Goal: Task Accomplishment & Management: Manage account settings

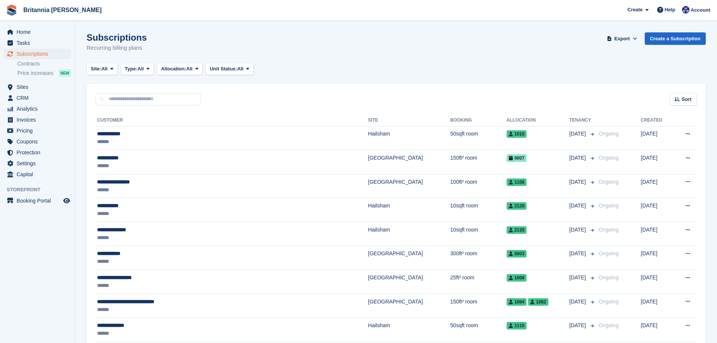
click at [131, 92] on div "Sort Sort by Customer name Date created Move in date Move out date Created (old…" at bounding box center [396, 94] width 619 height 21
click at [131, 93] on div "Sort Sort by Customer name Date created Move in date Move out date Created (old…" at bounding box center [396, 94] width 619 height 21
click at [128, 95] on input "text" at bounding box center [148, 99] width 105 height 12
type input "*****"
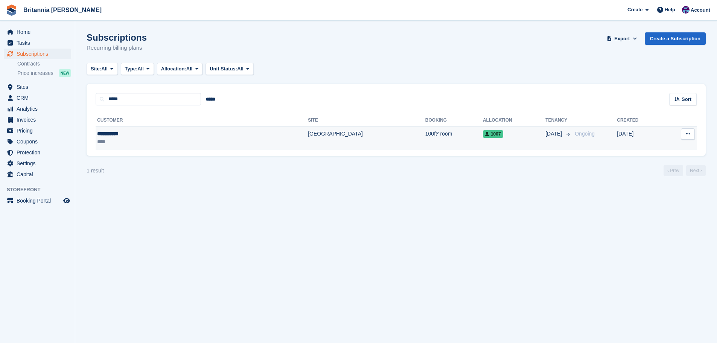
click at [425, 145] on td "100ft² room" at bounding box center [454, 138] width 58 height 24
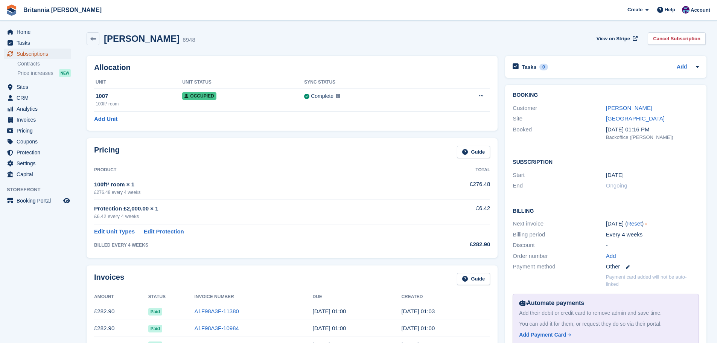
click at [51, 51] on span "Subscriptions" at bounding box center [39, 54] width 45 height 11
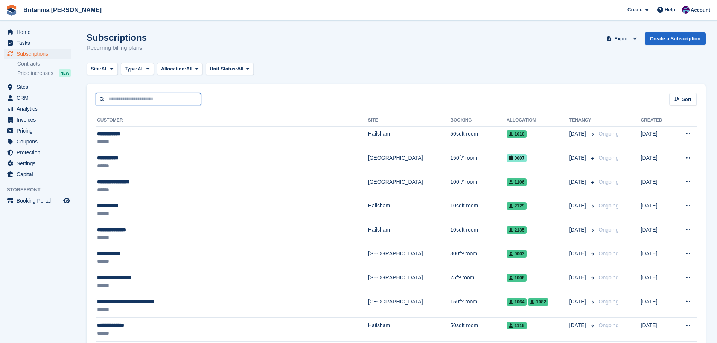
click at [133, 96] on input "text" at bounding box center [148, 99] width 105 height 12
type input "*********"
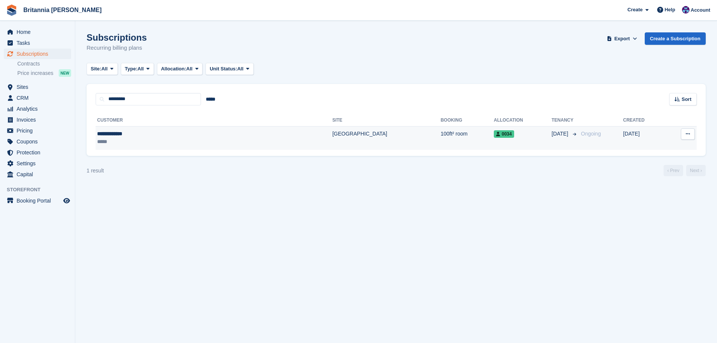
click at [332, 143] on td "[GEOGRAPHIC_DATA]" at bounding box center [386, 138] width 108 height 24
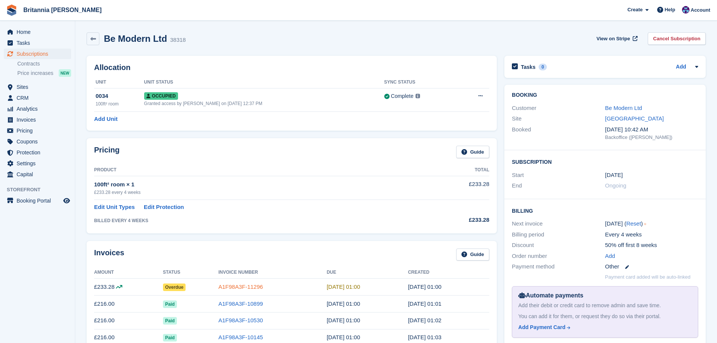
click at [233, 286] on link "A1F98A3F-11296" at bounding box center [240, 286] width 44 height 6
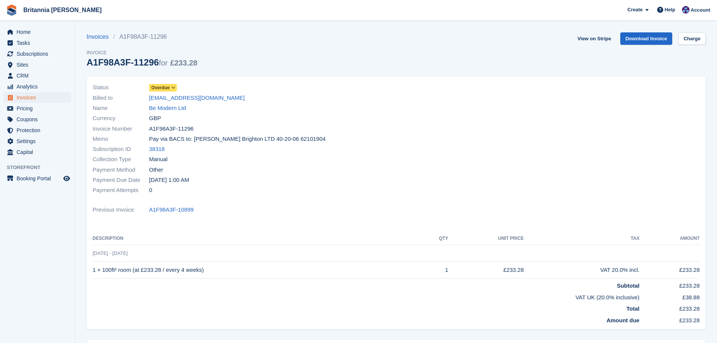
click at [173, 88] on icon at bounding box center [173, 87] width 4 height 5
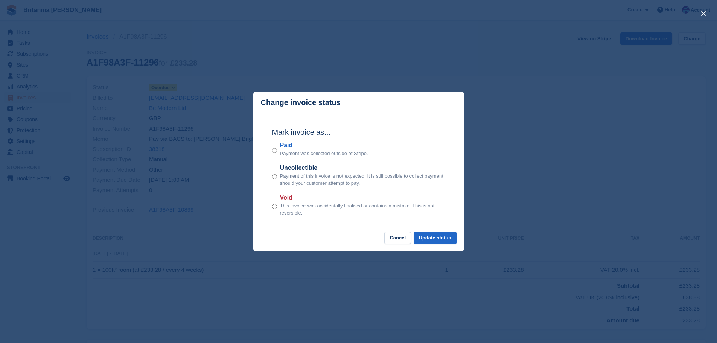
click at [283, 143] on label "Paid" at bounding box center [324, 145] width 88 height 9
click at [434, 242] on button "Update status" at bounding box center [434, 238] width 43 height 12
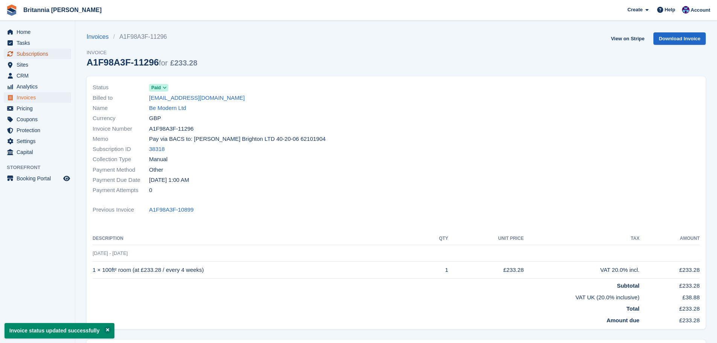
click at [41, 52] on span "Subscriptions" at bounding box center [39, 54] width 45 height 11
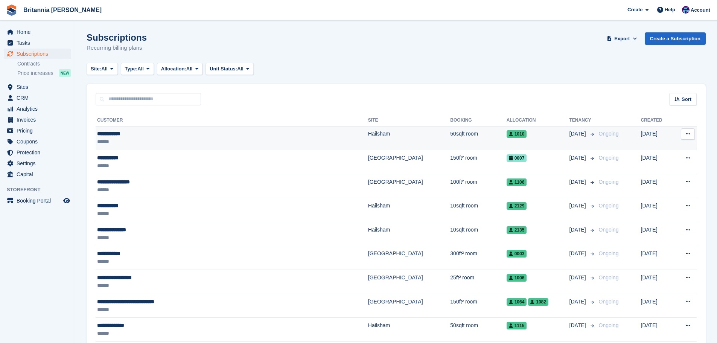
click at [197, 143] on div "******" at bounding box center [187, 142] width 180 height 8
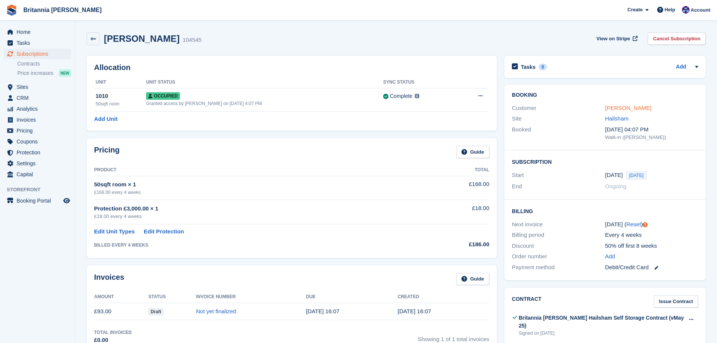
click at [633, 109] on link "Mike Perkins" at bounding box center [628, 108] width 46 height 6
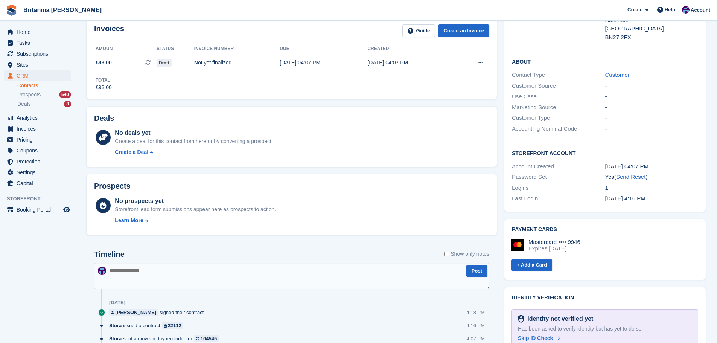
scroll to position [38, 0]
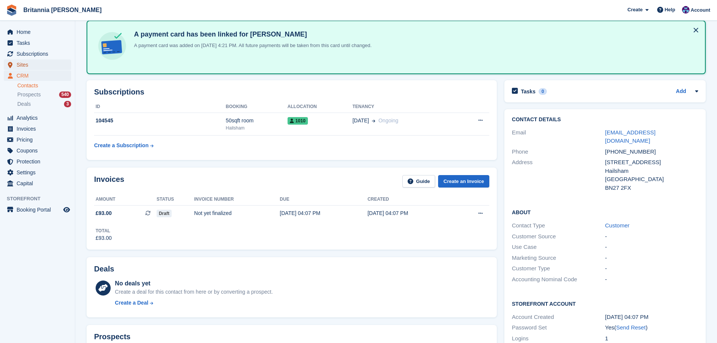
click at [42, 60] on span "Sites" at bounding box center [39, 64] width 45 height 11
click at [43, 56] on span "Subscriptions" at bounding box center [39, 54] width 45 height 11
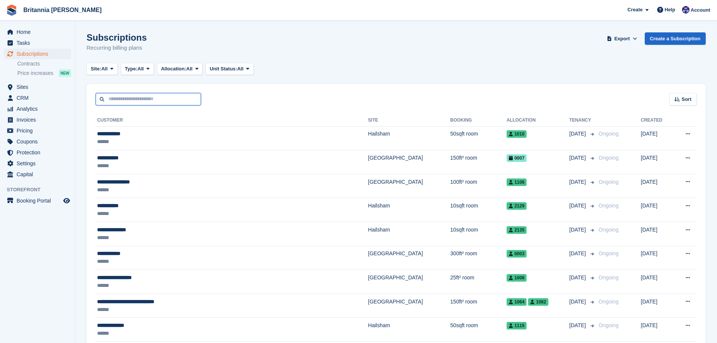
click at [153, 102] on input "text" at bounding box center [148, 99] width 105 height 12
type input "****"
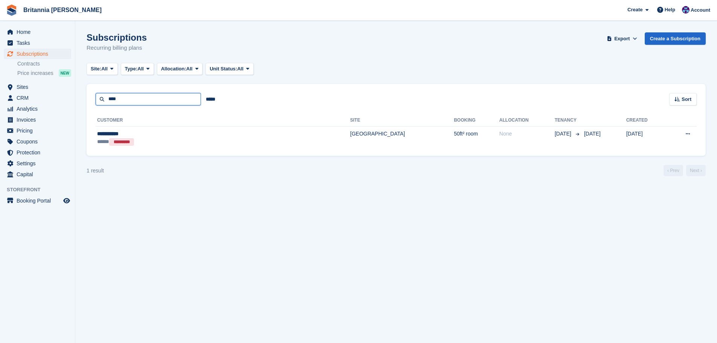
click at [147, 94] on input "****" at bounding box center [148, 99] width 105 height 12
drag, startPoint x: 129, startPoint y: 100, endPoint x: 58, endPoint y: 96, distance: 71.2
click at [58, 96] on div "Home Tasks Subscriptions Subscriptions Subscriptions Contracts Price increases …" at bounding box center [358, 171] width 717 height 343
type input "*****"
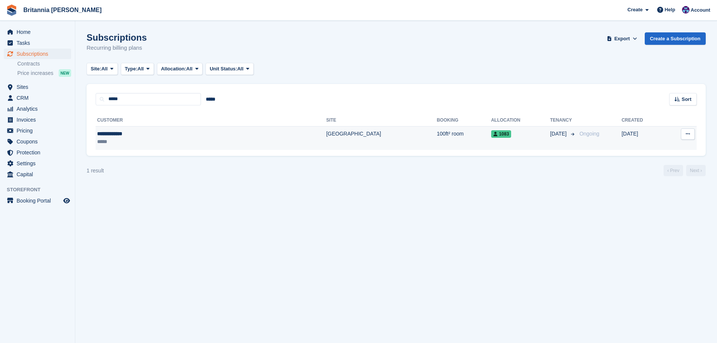
click at [326, 129] on td "[GEOGRAPHIC_DATA]" at bounding box center [381, 138] width 111 height 24
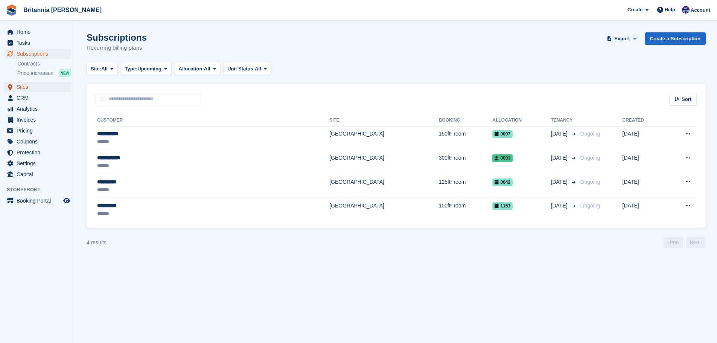
drag, startPoint x: 40, startPoint y: 87, endPoint x: 44, endPoint y: 90, distance: 5.0
click at [40, 87] on span "Sites" at bounding box center [39, 87] width 45 height 11
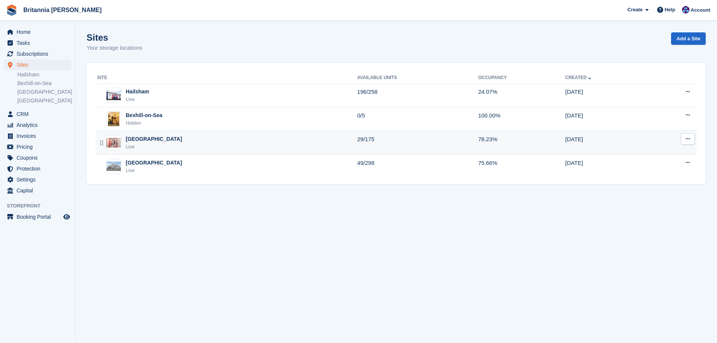
click at [152, 134] on td "Newhaven Live" at bounding box center [226, 143] width 261 height 24
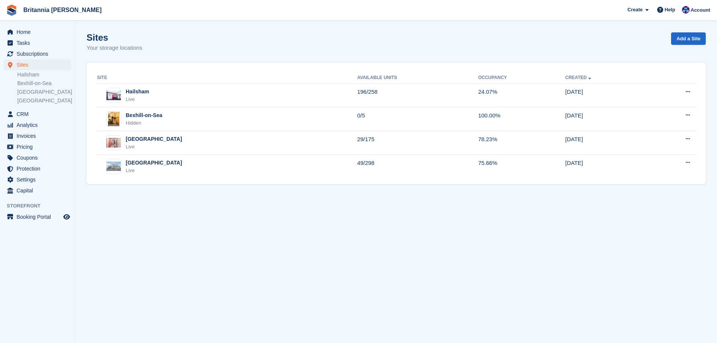
click at [161, 163] on div "Eastbourne Live" at bounding box center [227, 166] width 260 height 15
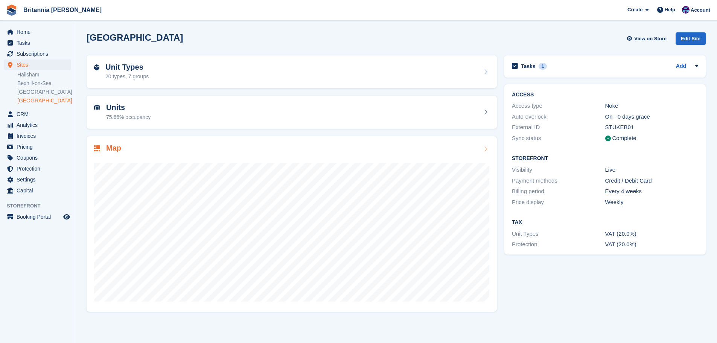
click at [175, 146] on div "Map" at bounding box center [291, 149] width 395 height 10
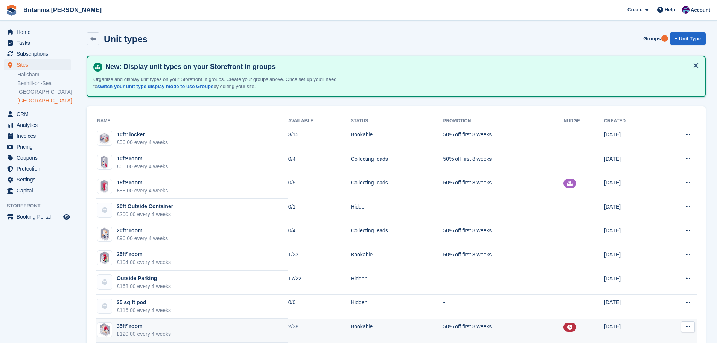
scroll to position [75, 0]
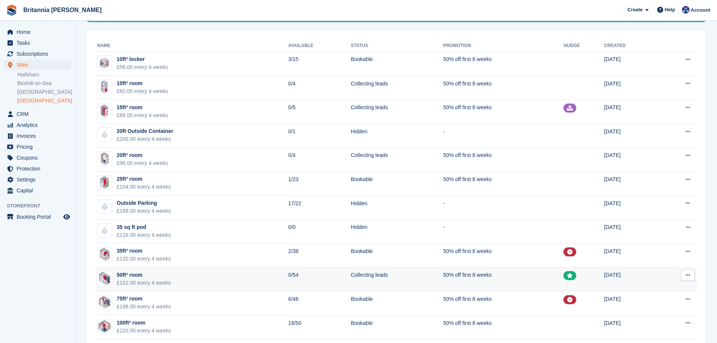
click at [289, 276] on td "0/54" at bounding box center [319, 279] width 62 height 24
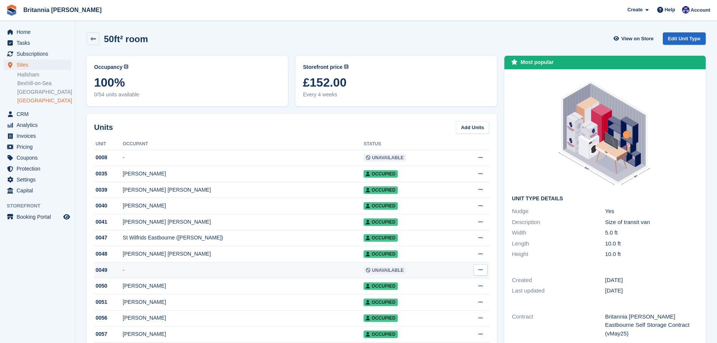
click at [393, 270] on span "Unavailable" at bounding box center [384, 270] width 42 height 8
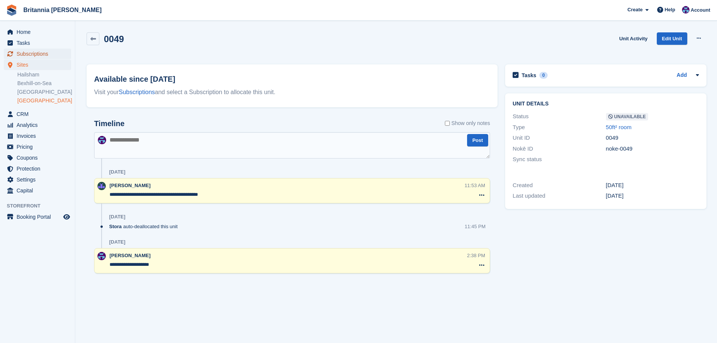
click at [50, 53] on span "Subscriptions" at bounding box center [39, 54] width 45 height 11
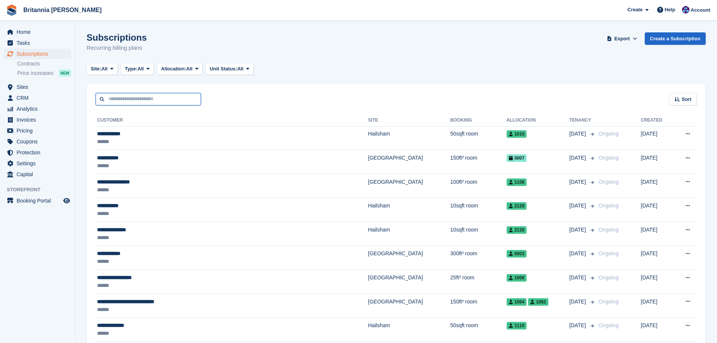
click at [125, 104] on input "text" at bounding box center [148, 99] width 105 height 12
type input "****"
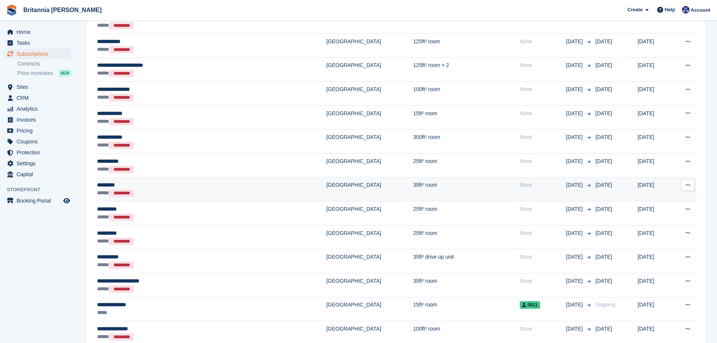
scroll to position [263, 0]
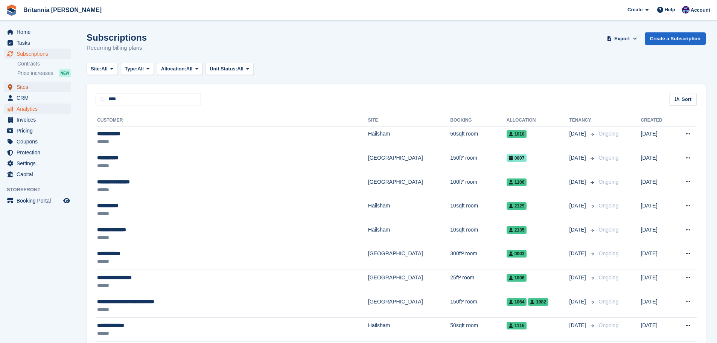
drag, startPoint x: 38, startPoint y: 90, endPoint x: 40, endPoint y: 105, distance: 14.7
click at [38, 90] on span "Sites" at bounding box center [39, 87] width 45 height 11
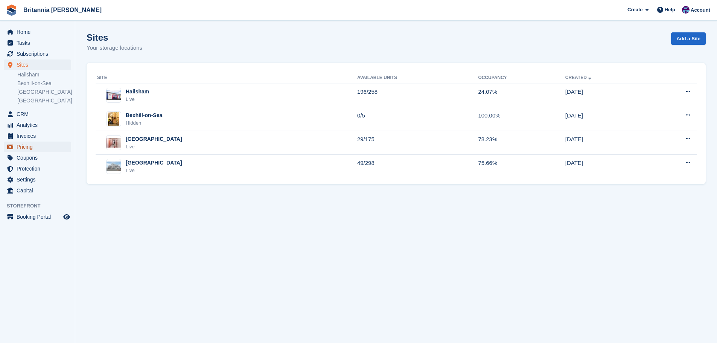
click at [29, 146] on span "Pricing" at bounding box center [39, 146] width 45 height 11
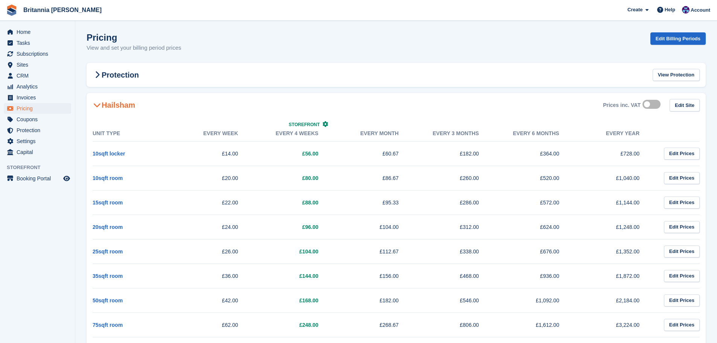
click at [141, 107] on div "Hailsham Prices inc. VAT Edit Site" at bounding box center [396, 105] width 619 height 24
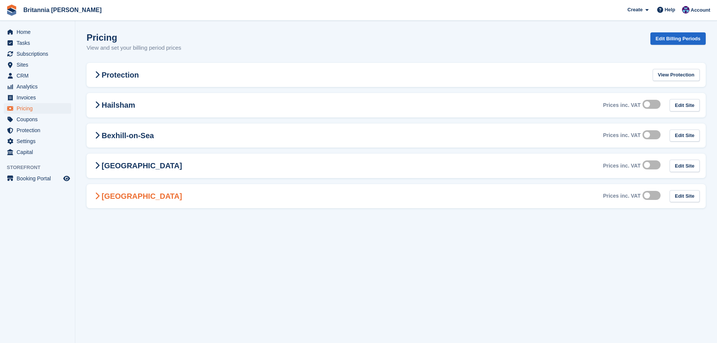
click at [112, 197] on h2 "[GEOGRAPHIC_DATA]" at bounding box center [138, 195] width 90 height 9
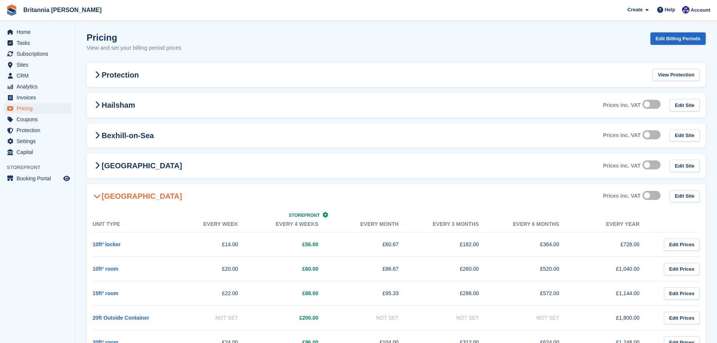
scroll to position [188, 0]
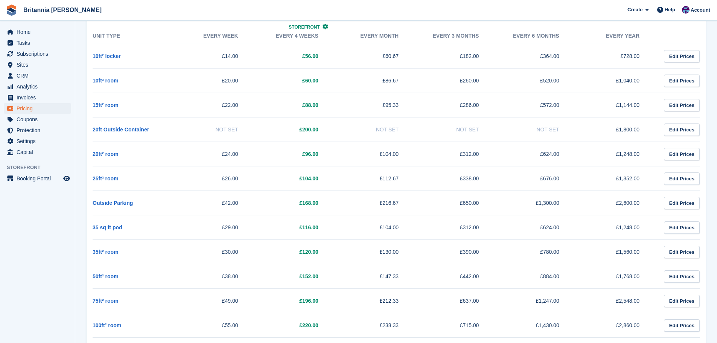
drag, startPoint x: 237, startPoint y: 301, endPoint x: 216, endPoint y: 299, distance: 20.8
click at [216, 299] on td "£49.00" at bounding box center [213, 301] width 80 height 24
click at [241, 275] on td "£38.00" at bounding box center [213, 276] width 80 height 24
drag, startPoint x: 230, startPoint y: 276, endPoint x: 213, endPoint y: 276, distance: 17.3
click at [213, 276] on td "£38.00" at bounding box center [213, 276] width 80 height 24
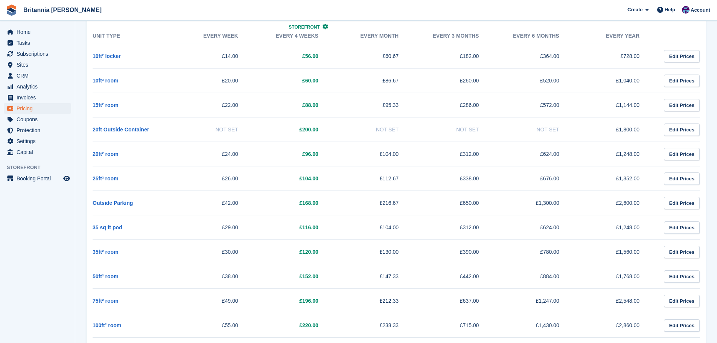
drag, startPoint x: 240, startPoint y: 239, endPoint x: 235, endPoint y: 248, distance: 10.9
click at [235, 245] on tbody "10ft² locker £14.00 £56.00 £60.67 £182.00 £364.00 £728.00 Edit Prices 10ft² roo…" at bounding box center [396, 288] width 607 height 489
click at [243, 252] on td "£30.00" at bounding box center [213, 252] width 80 height 24
drag, startPoint x: 243, startPoint y: 252, endPoint x: 220, endPoint y: 254, distance: 23.0
click at [220, 254] on td "£30.00" at bounding box center [213, 252] width 80 height 24
